Goal: Information Seeking & Learning: Learn about a topic

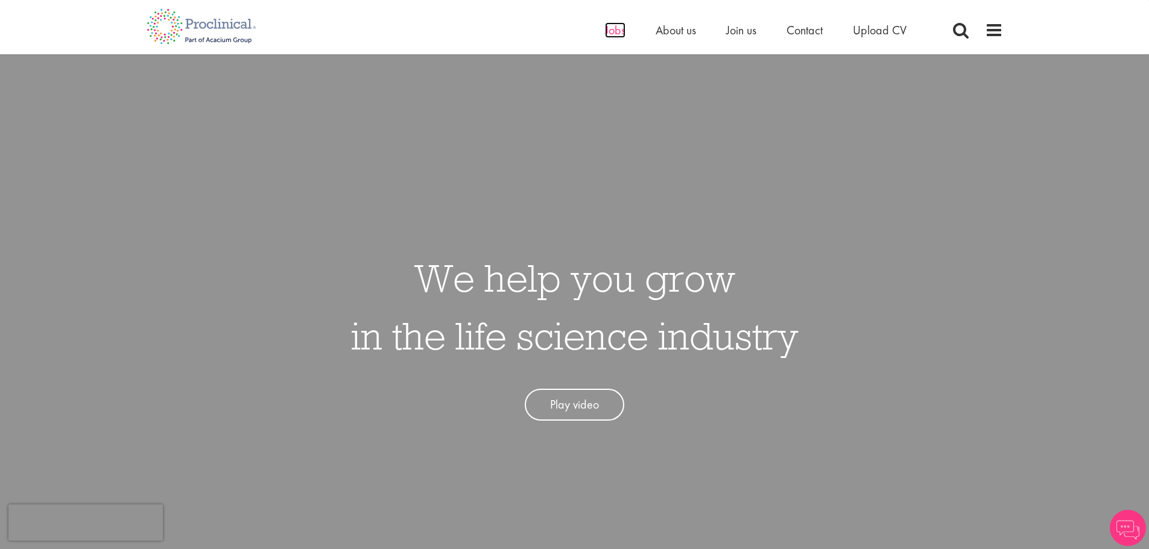
click at [614, 30] on span "Jobs" at bounding box center [615, 30] width 20 height 16
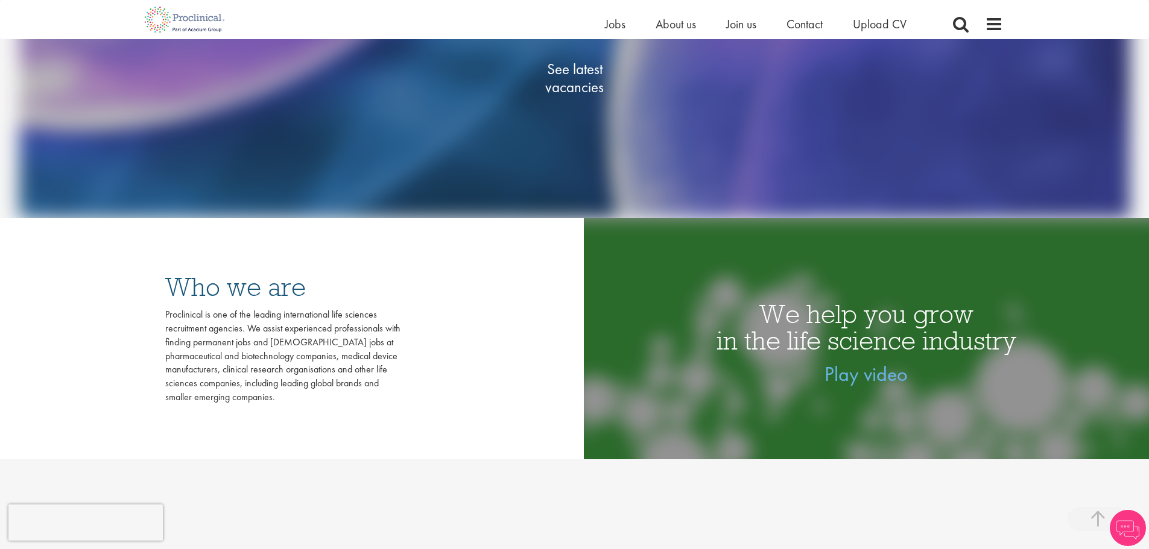
scroll to position [121, 0]
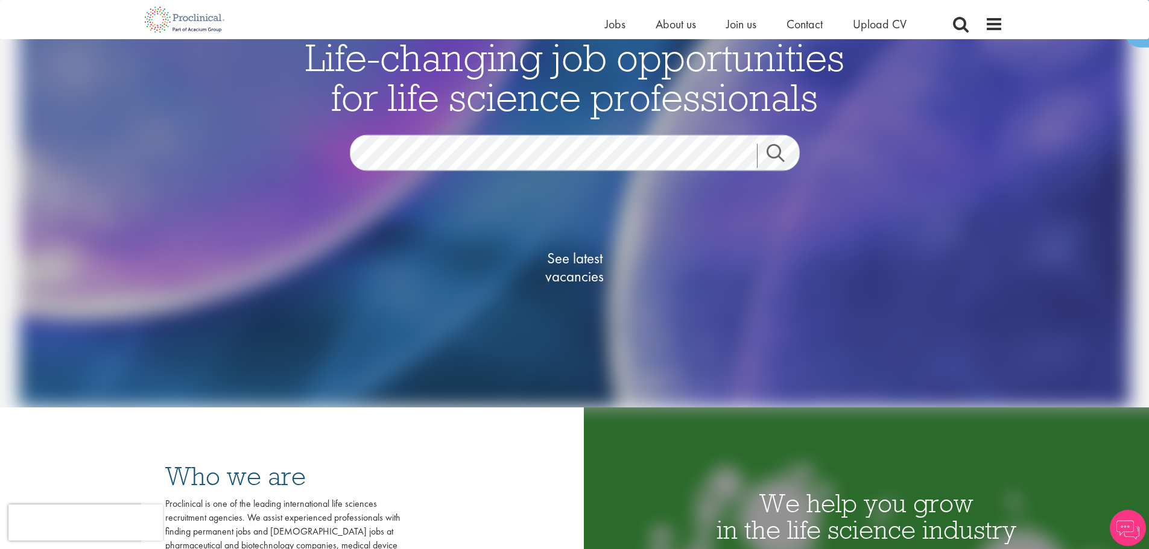
click at [794, 169] on div "Search" at bounding box center [783, 156] width 52 height 42
click at [787, 156] on link "Search" at bounding box center [783, 156] width 52 height 24
